Goal: Information Seeking & Learning: Learn about a topic

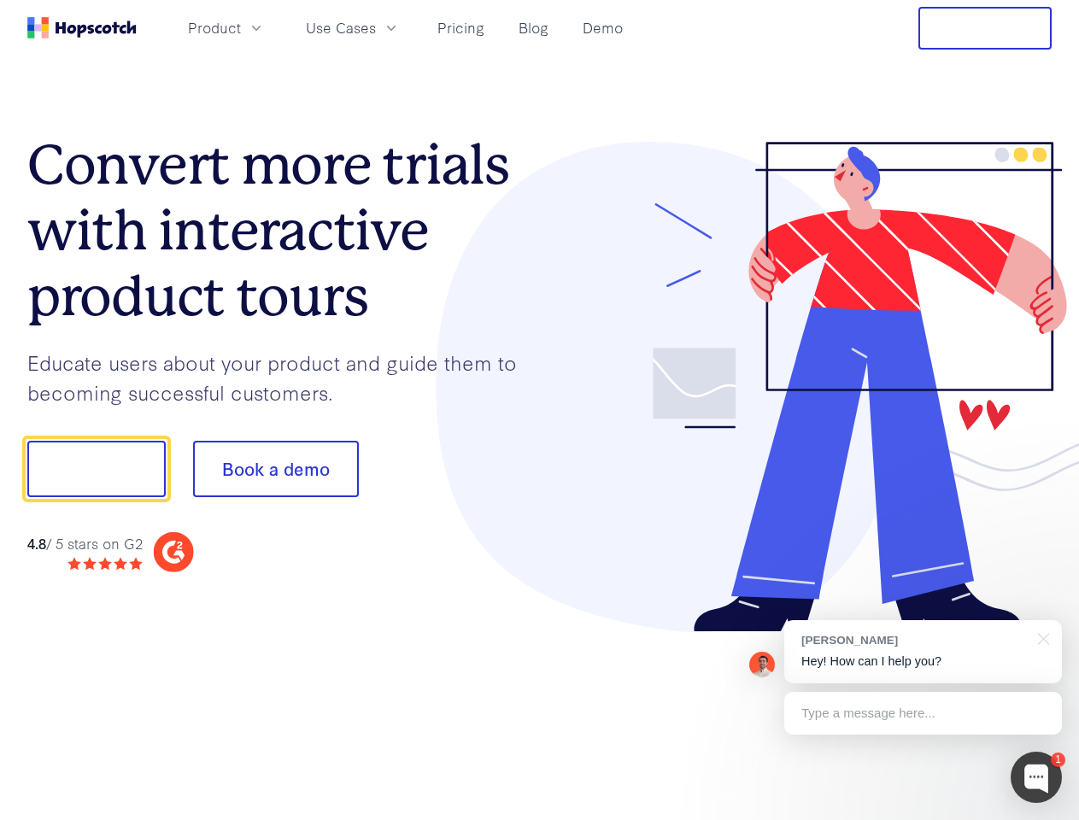
click at [540, 410] on div at bounding box center [796, 387] width 512 height 491
click at [241, 27] on span "Product" at bounding box center [214, 27] width 53 height 21
click at [376, 27] on span "Use Cases" at bounding box center [341, 27] width 70 height 21
click at [985, 28] on button "Free Trial" at bounding box center [984, 28] width 133 height 43
click at [96, 469] on button "Show me!" at bounding box center [96, 469] width 138 height 56
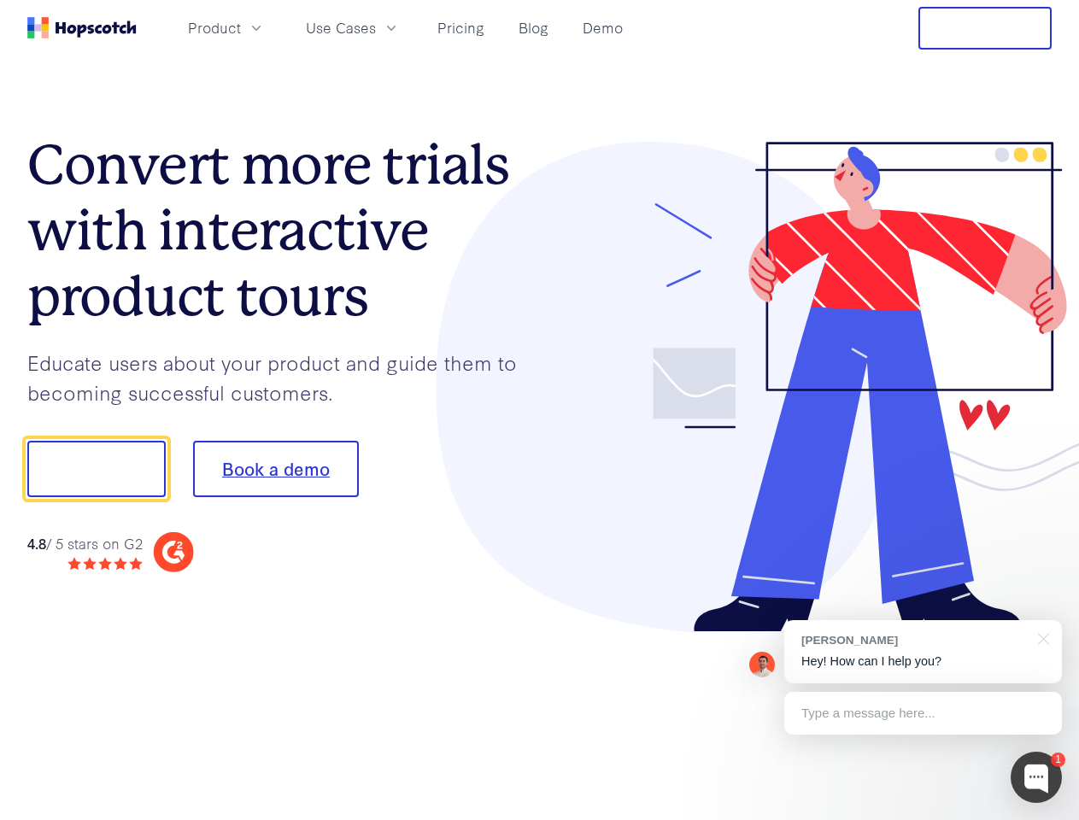
click at [275, 469] on button "Book a demo" at bounding box center [276, 469] width 166 height 56
click at [1036, 777] on div at bounding box center [1035, 777] width 51 height 51
click at [922, 652] on div "[PERSON_NAME] Hey! How can I help you?" at bounding box center [923, 651] width 278 height 63
click at [1040, 637] on div at bounding box center [901, 467] width 320 height 570
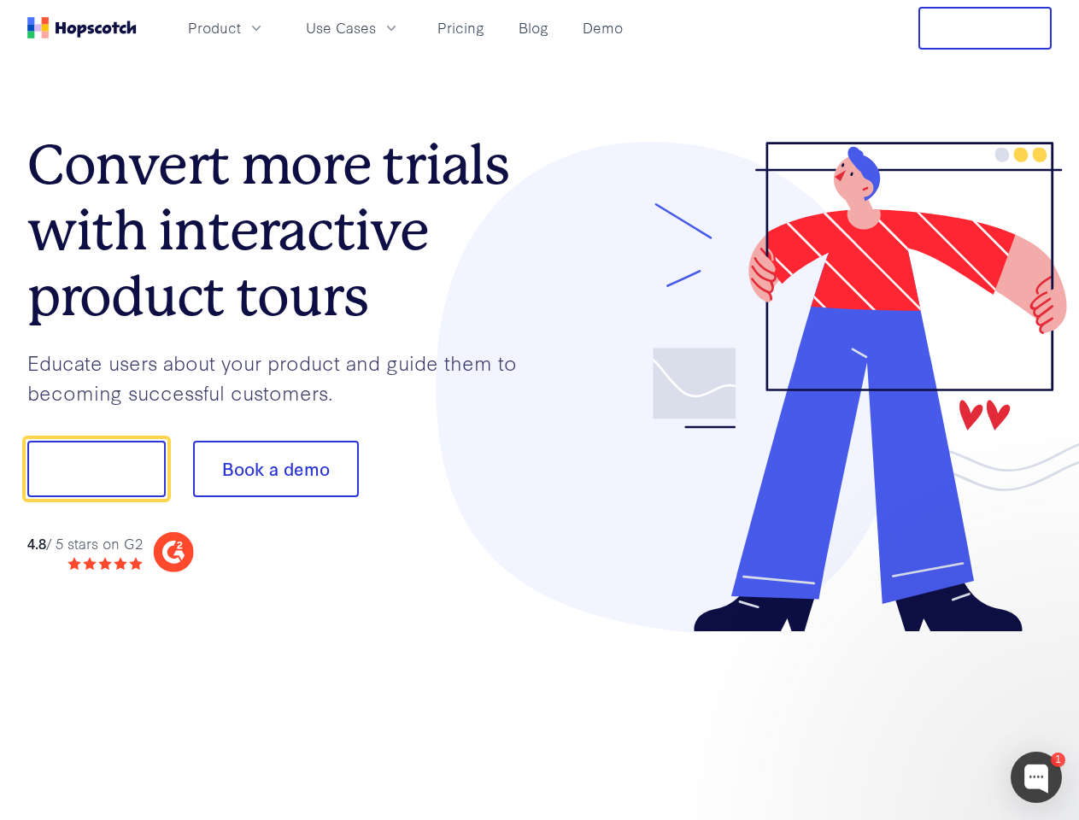
click at [922, 713] on div at bounding box center [901, 581] width 320 height 341
